Goal: Navigation & Orientation: Understand site structure

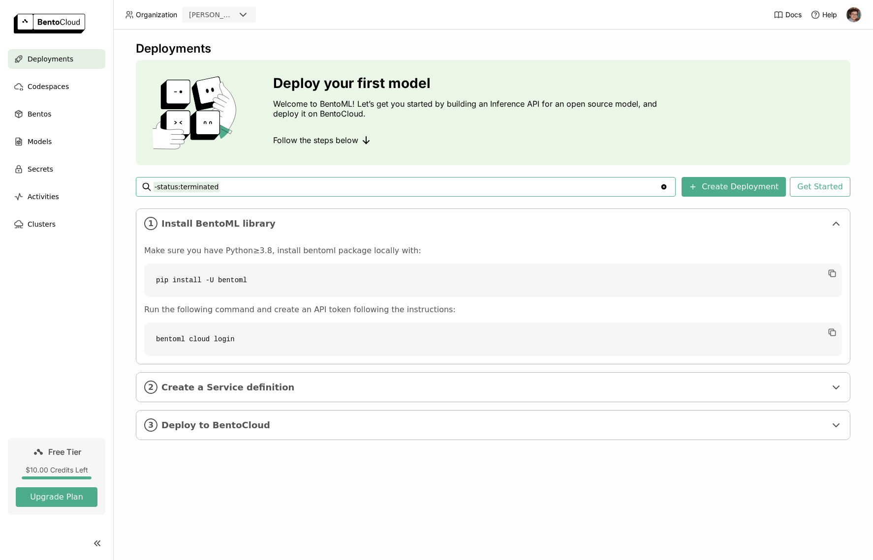
click at [180, 517] on div "Deployments Deploy your first model Welcome to BentoML! Let’s get you started b…" at bounding box center [493, 295] width 760 height 531
click at [45, 97] on ul "Deployments Codespaces Bentos Models Secrets Activities Clusters" at bounding box center [56, 141] width 113 height 185
click at [45, 92] on span "Codespaces" at bounding box center [48, 87] width 41 height 12
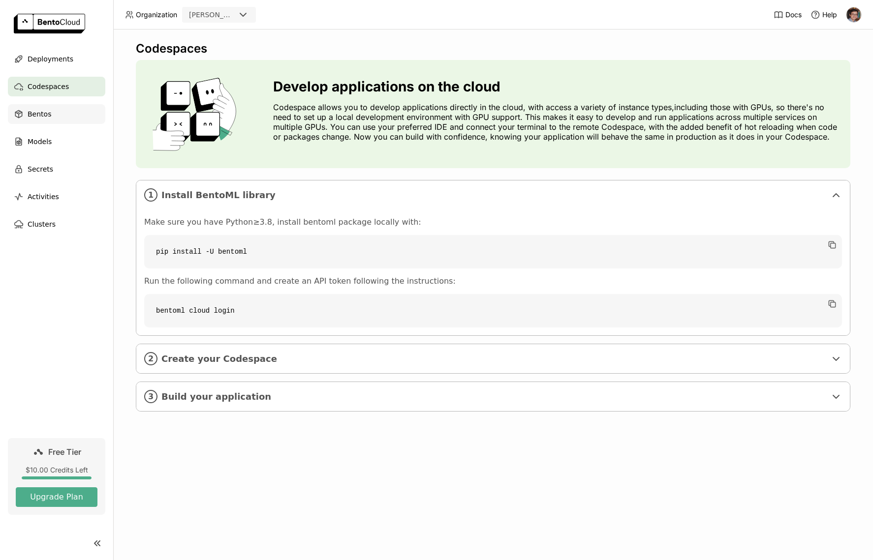
click at [52, 121] on div "Bentos" at bounding box center [56, 114] width 97 height 20
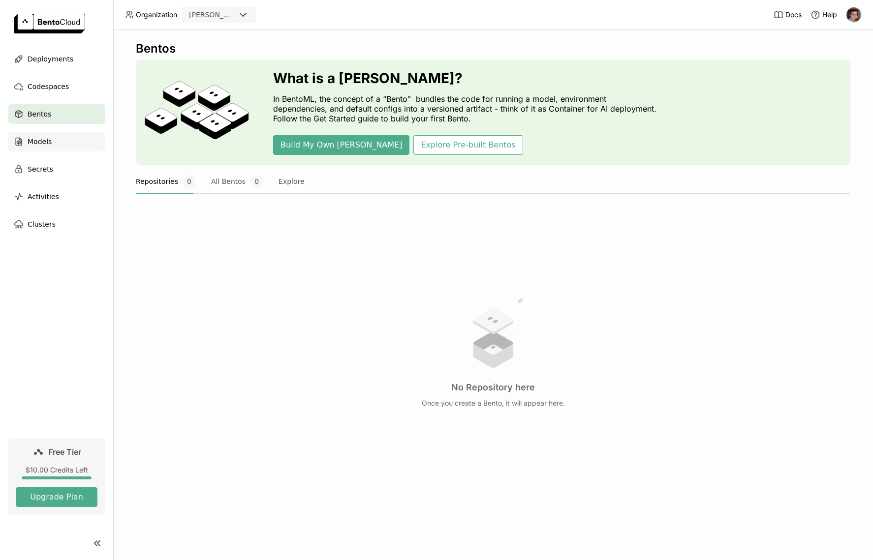
click at [53, 143] on div "Models" at bounding box center [56, 142] width 97 height 20
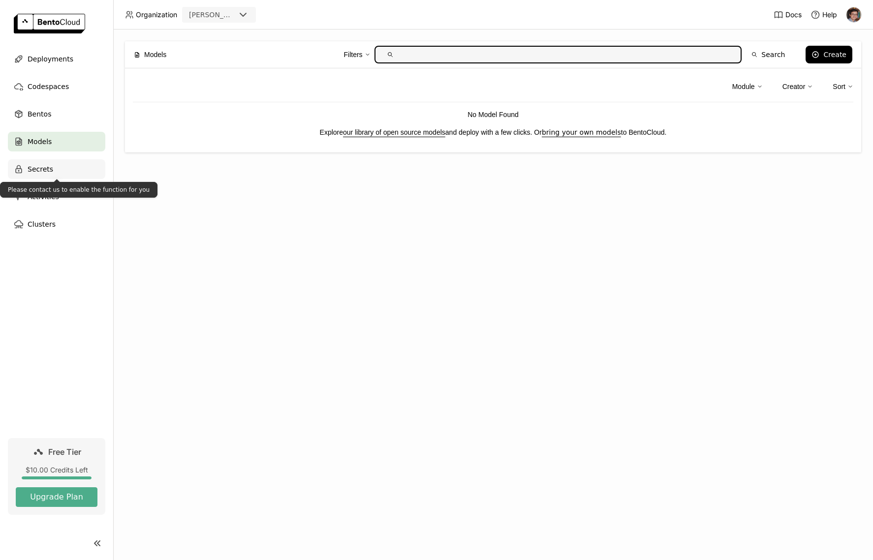
click at [60, 168] on div "Secrets" at bounding box center [56, 169] width 97 height 20
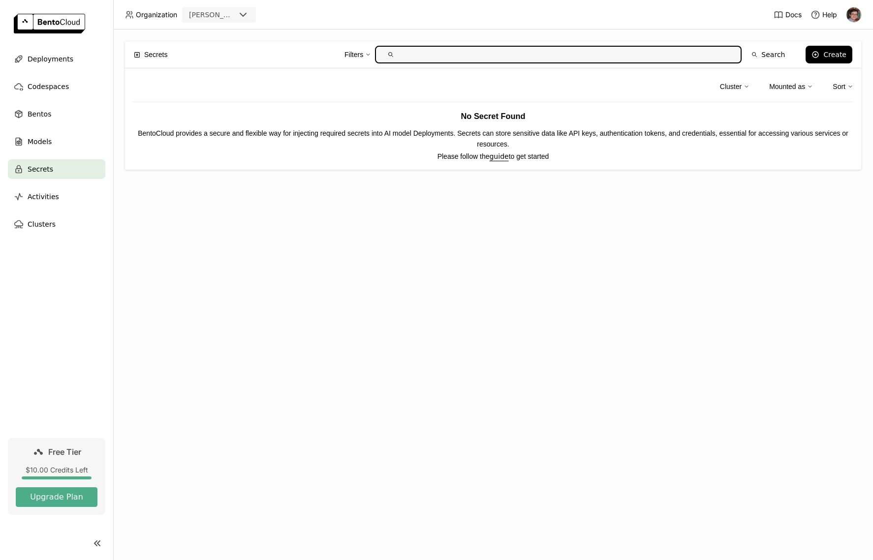
click at [48, 207] on ul "Deployments Codespaces Bentos Models Secrets Activities Clusters" at bounding box center [56, 141] width 113 height 185
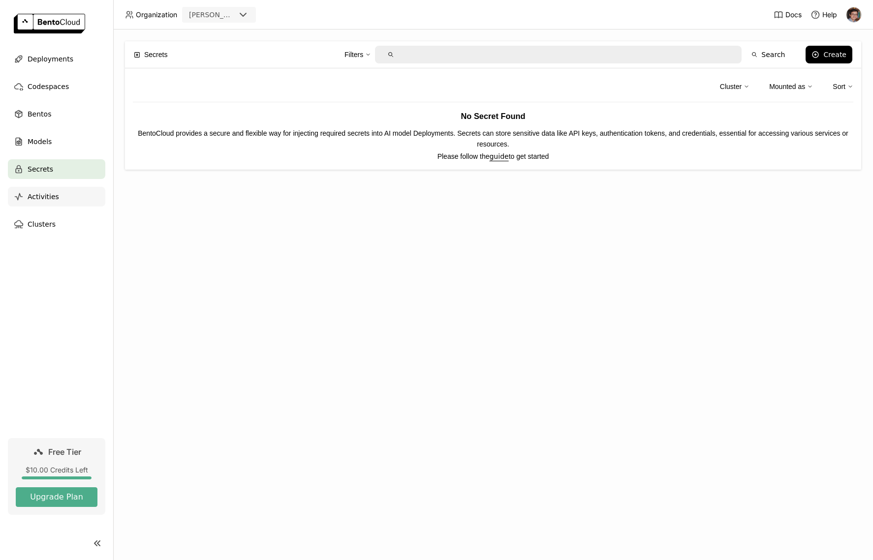
click at [45, 198] on span "Activities" at bounding box center [43, 197] width 31 height 12
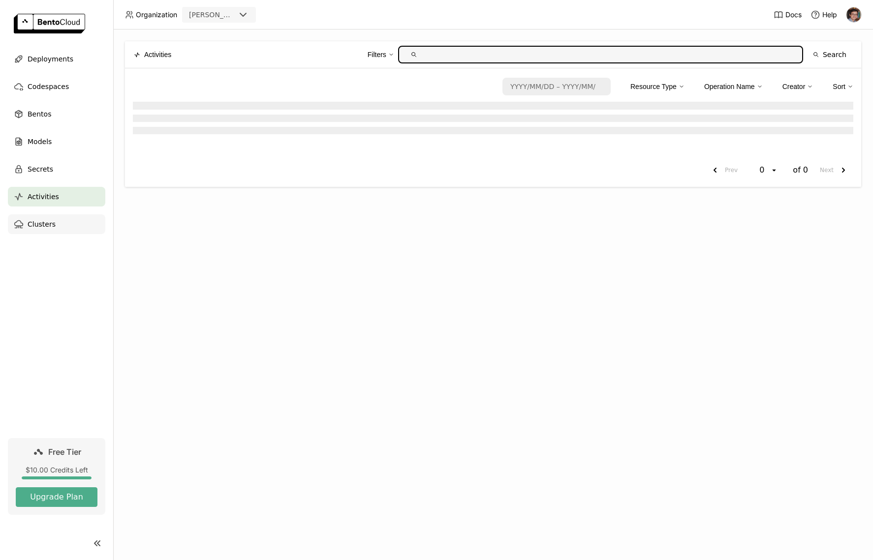
click at [38, 224] on span "Clusters" at bounding box center [42, 224] width 28 height 12
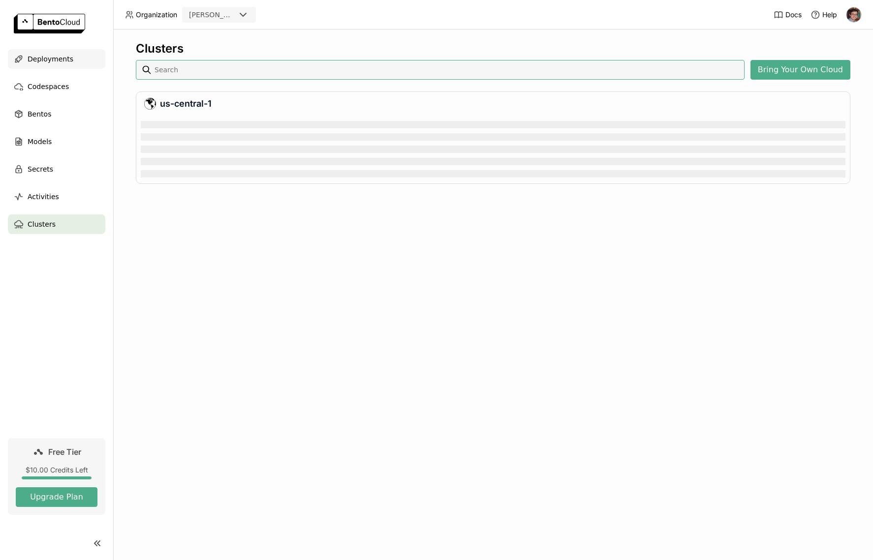
click at [45, 59] on span "Deployments" at bounding box center [51, 59] width 46 height 12
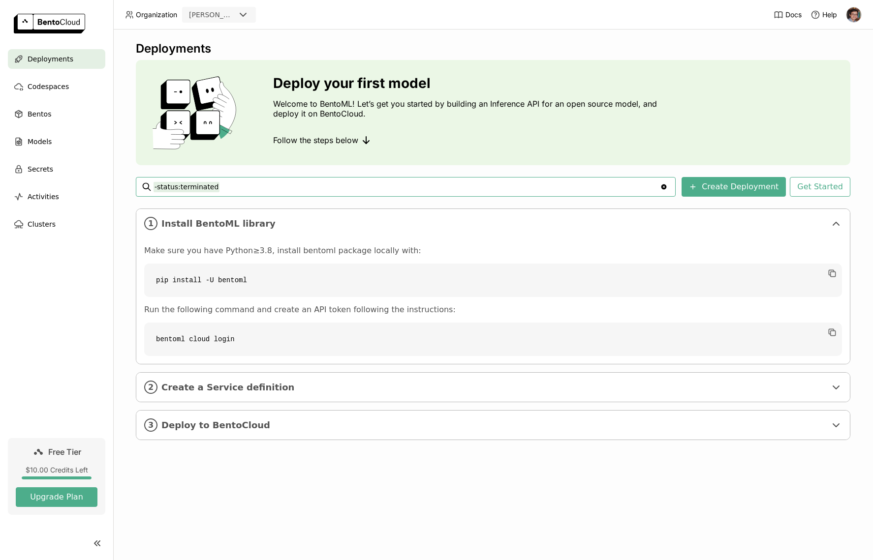
click at [379, 499] on div "Deployments Deploy your first model Welcome to BentoML! Let’s get you started b…" at bounding box center [493, 295] width 760 height 531
